Goal: Find specific page/section: Find specific page/section

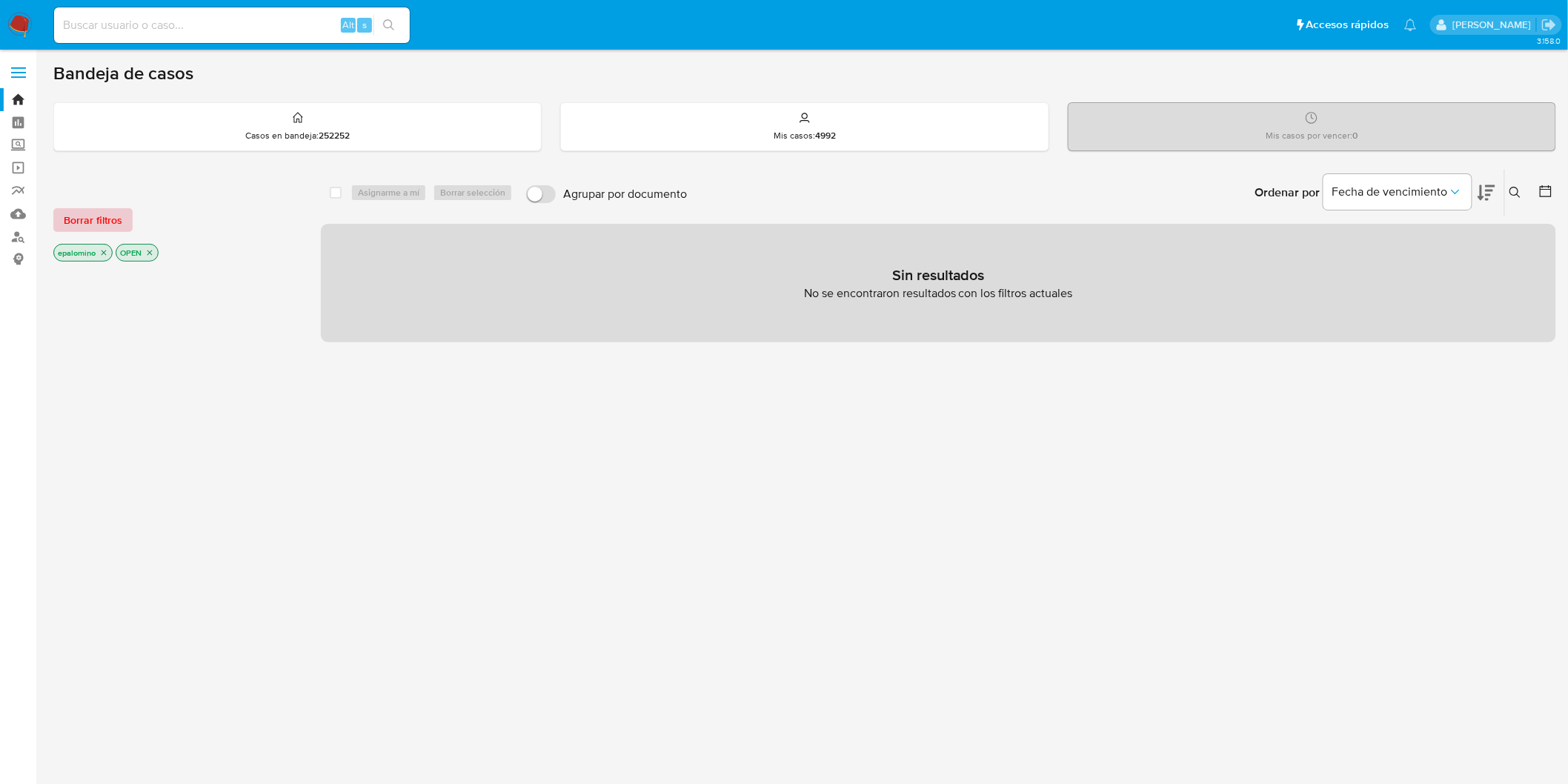
click at [76, 215] on span "Borrar filtros" at bounding box center [93, 220] width 58 height 21
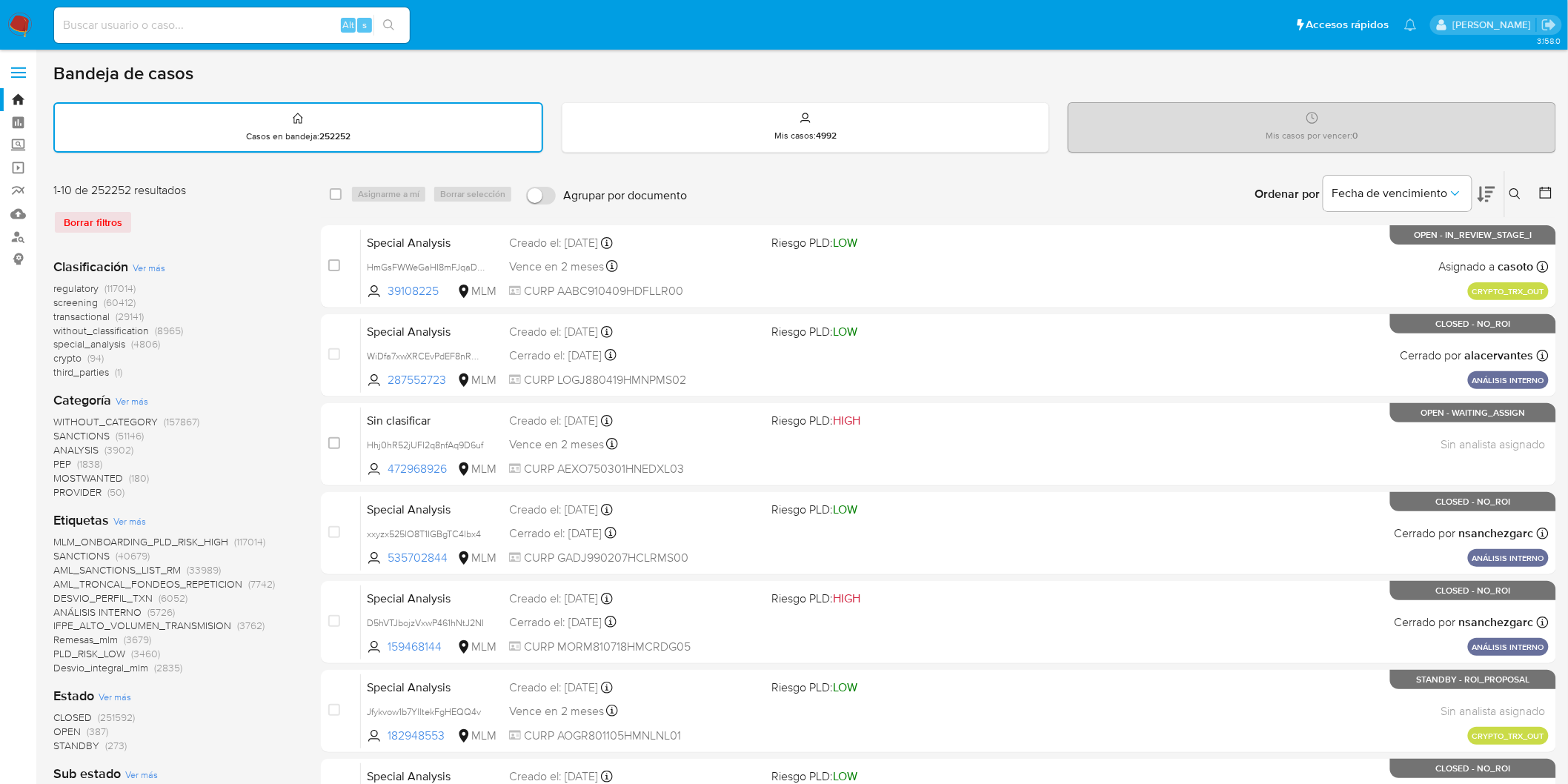
click at [27, 13] on img at bounding box center [20, 24] width 25 height 25
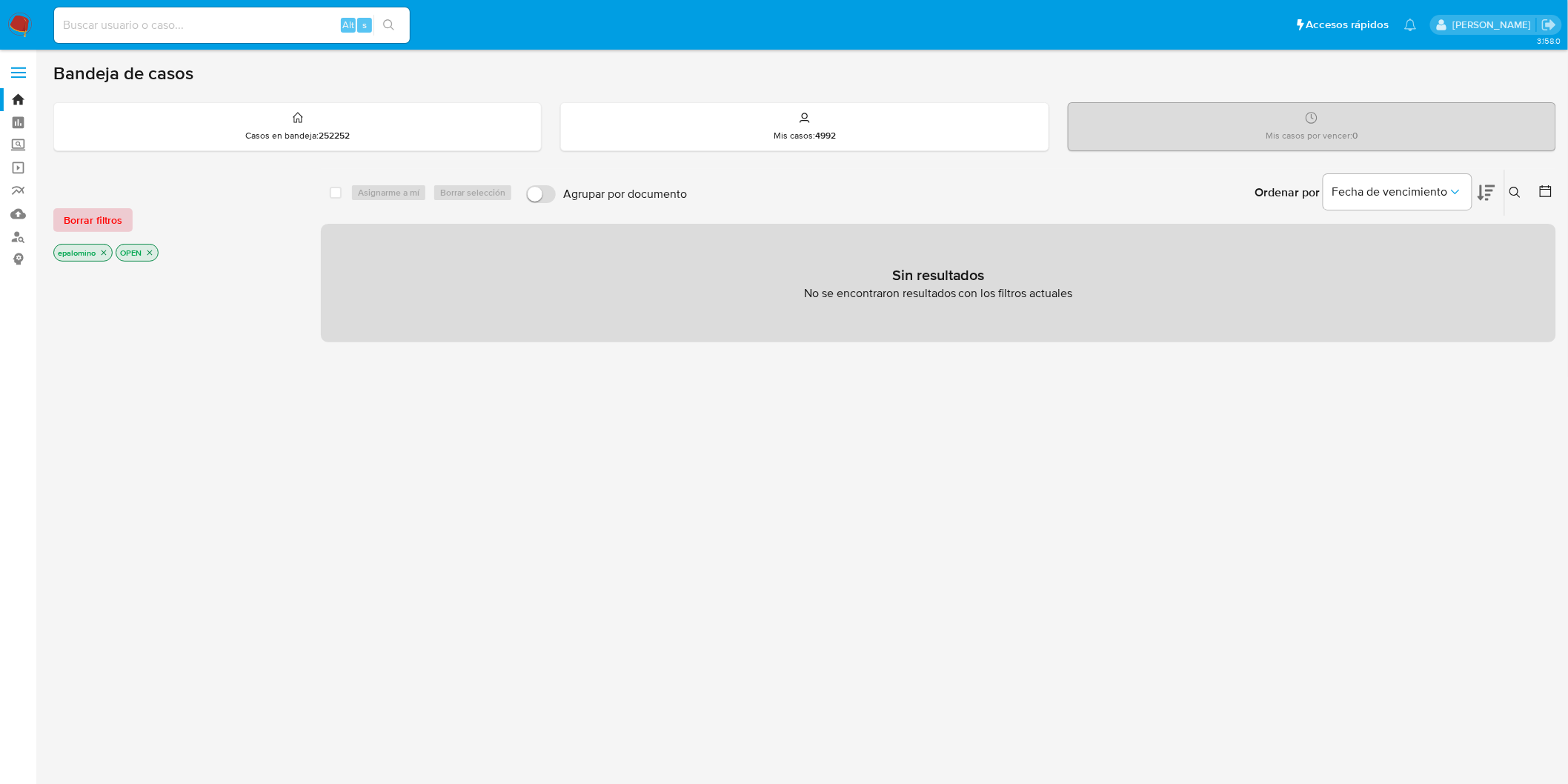
click at [102, 220] on span "Borrar filtros" at bounding box center [93, 220] width 58 height 21
